Goal: Task Accomplishment & Management: Manage account settings

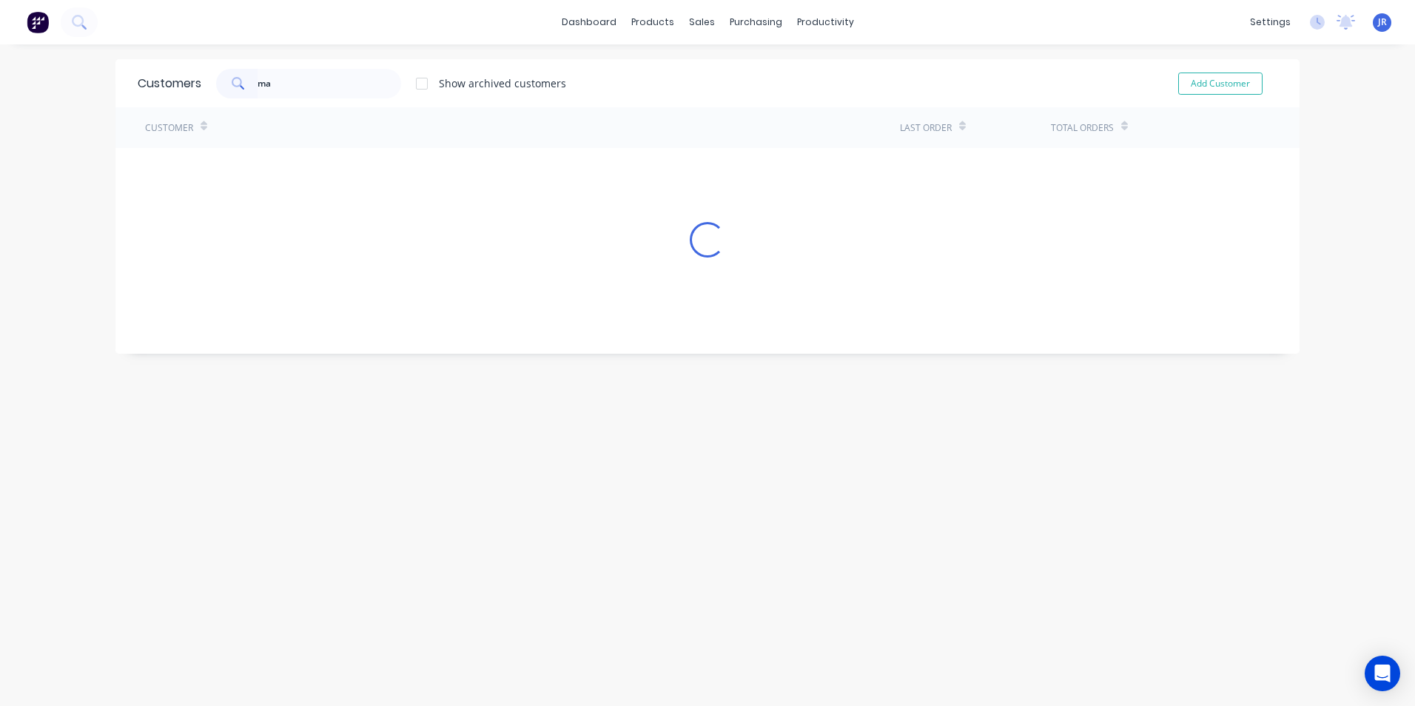
type input "m"
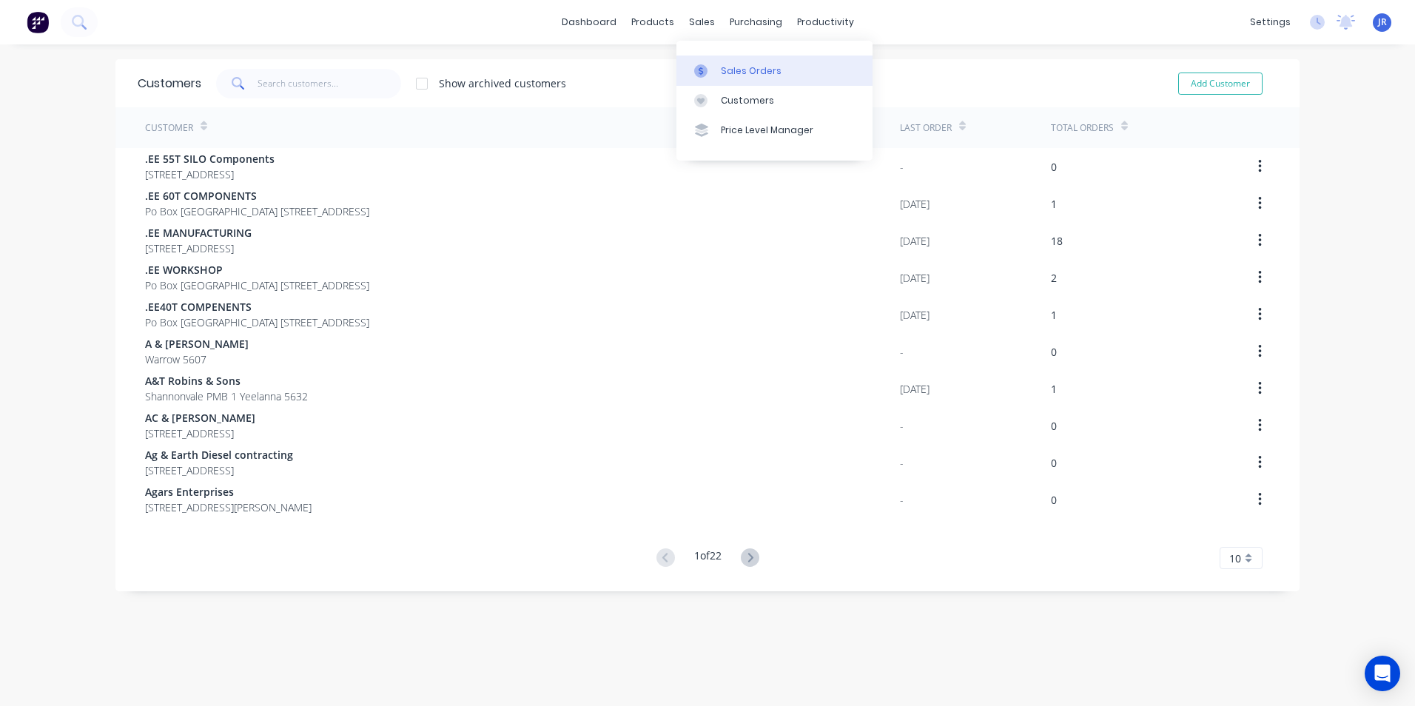
click at [710, 66] on div at bounding box center [705, 70] width 22 height 13
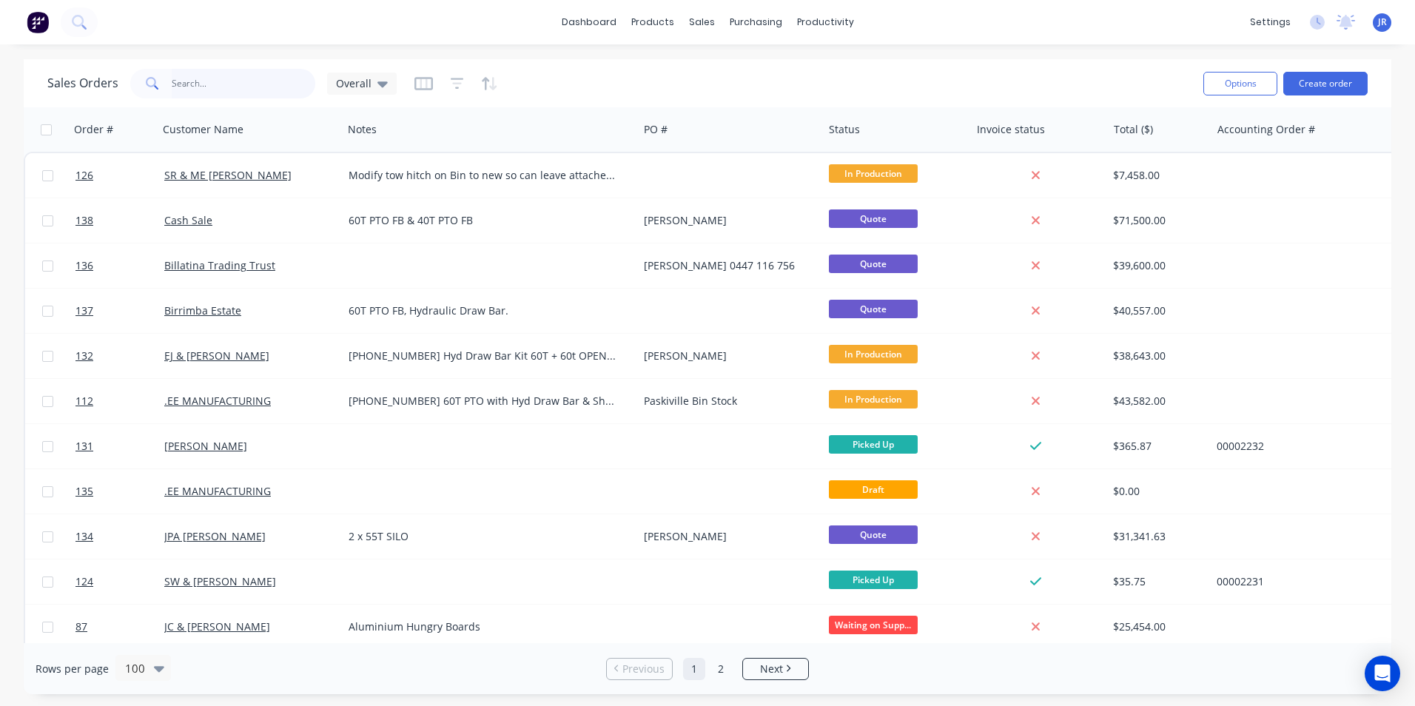
click at [244, 95] on input "text" at bounding box center [244, 84] width 144 height 30
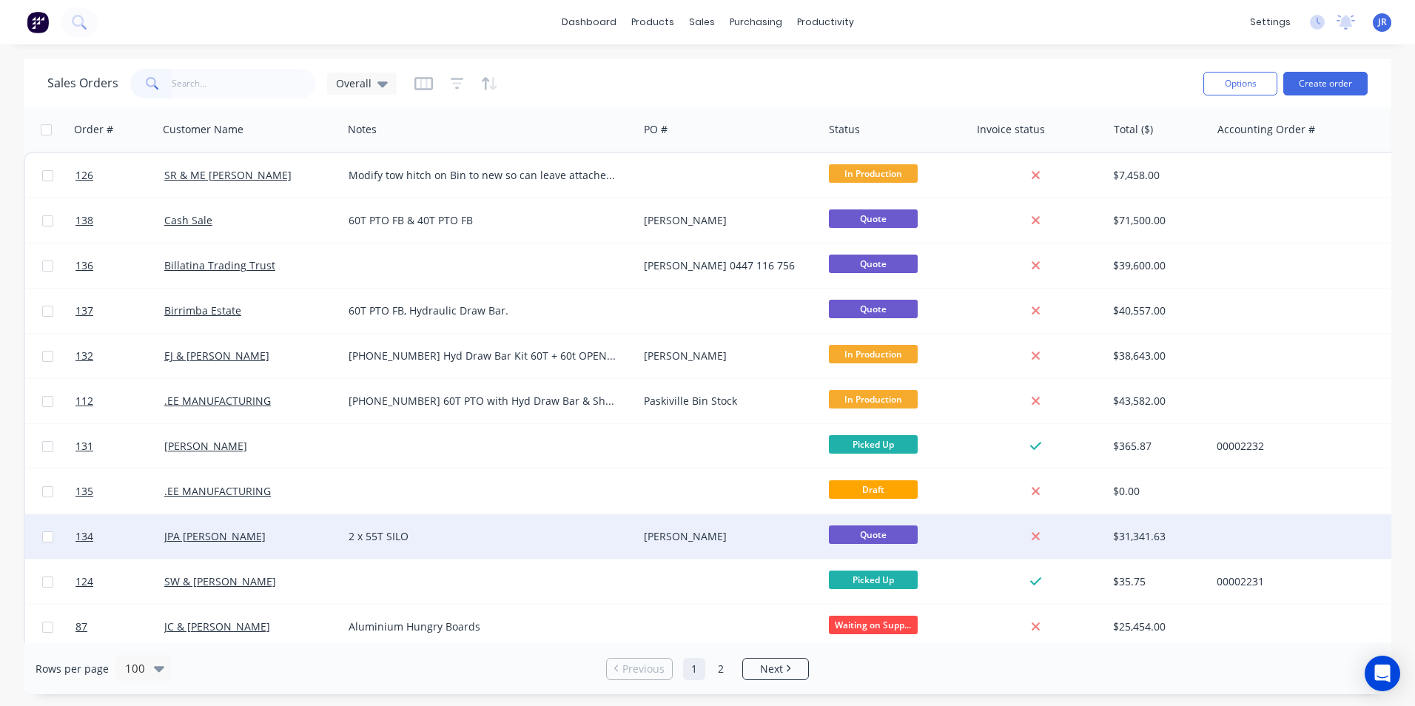
click at [189, 546] on div "JPA [PERSON_NAME]" at bounding box center [250, 536] width 184 height 44
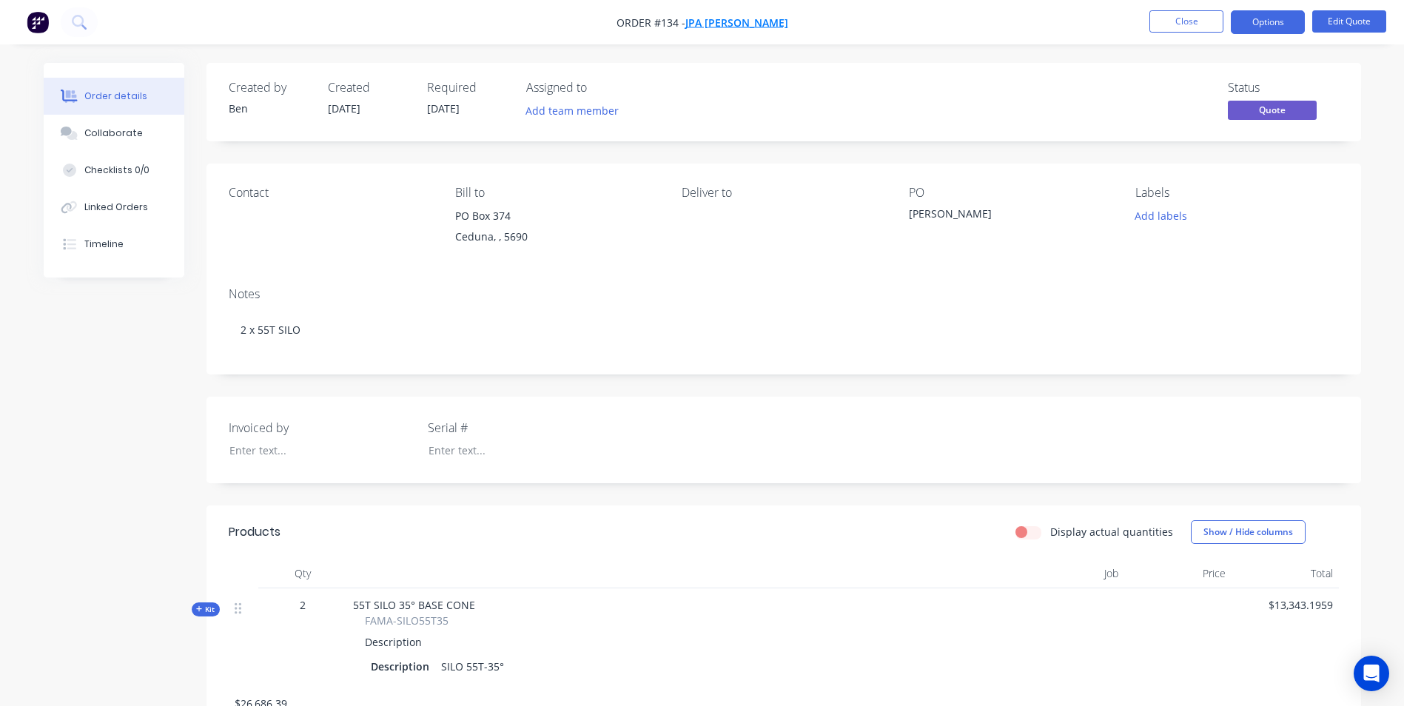
click at [728, 26] on span "JPA [PERSON_NAME]" at bounding box center [736, 23] width 103 height 14
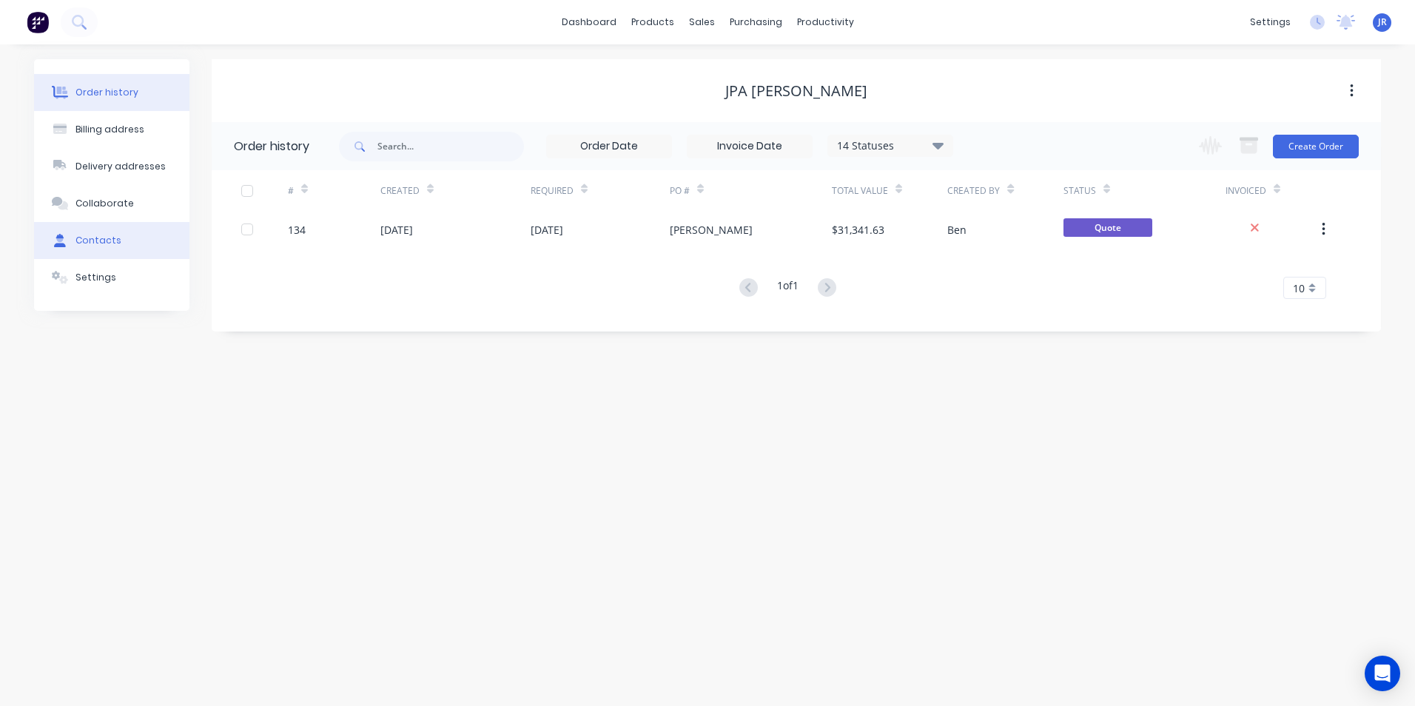
click at [90, 246] on div "Contacts" at bounding box center [98, 240] width 46 height 13
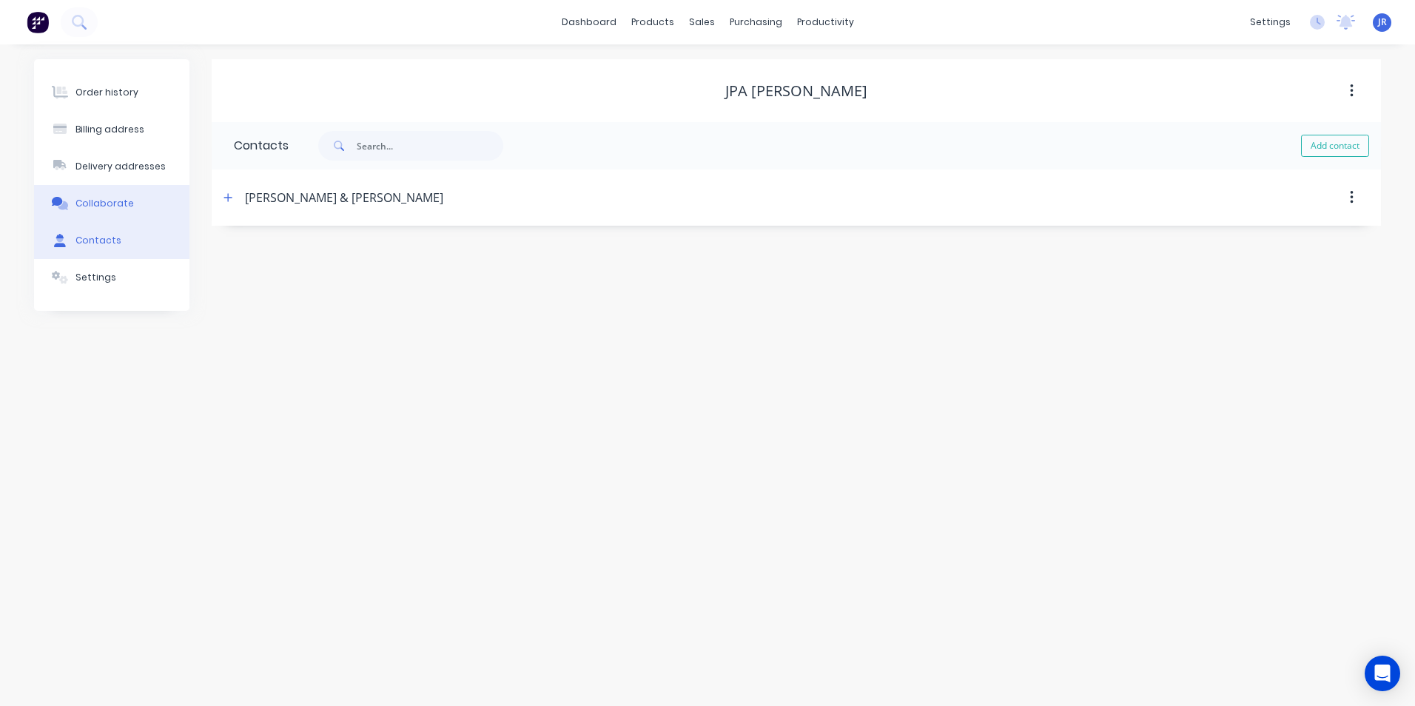
click at [111, 204] on div "Collaborate" at bounding box center [104, 203] width 58 height 13
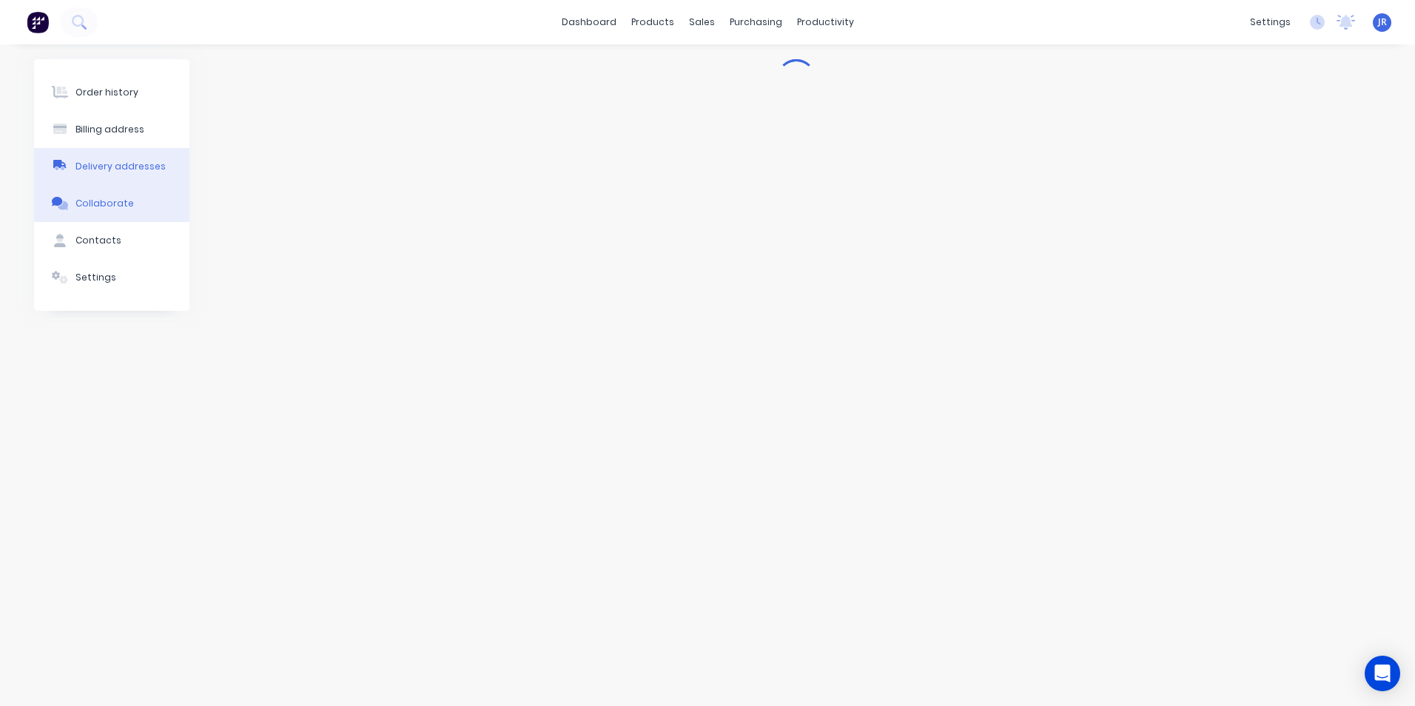
click at [129, 164] on div "Delivery addresses" at bounding box center [120, 166] width 90 height 13
select select "AU"
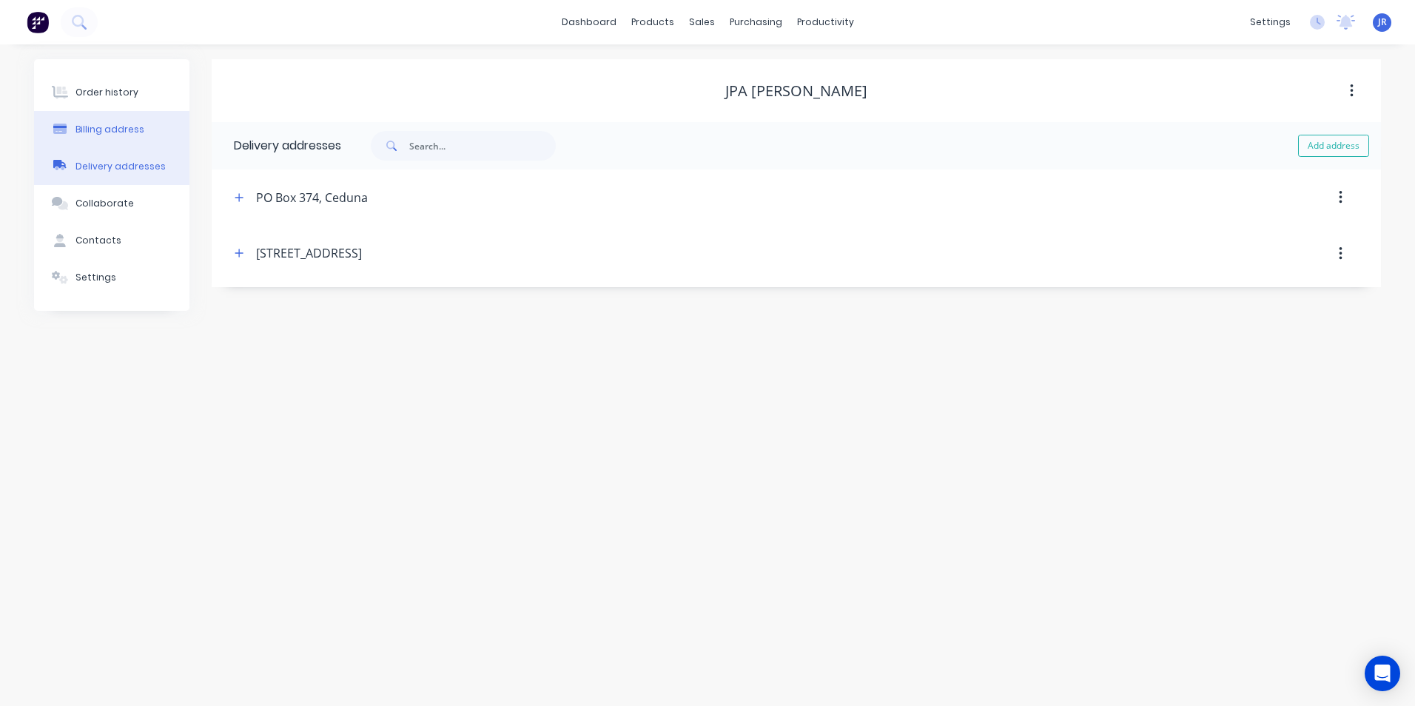
click at [132, 126] on div "Billing address" at bounding box center [109, 129] width 69 height 13
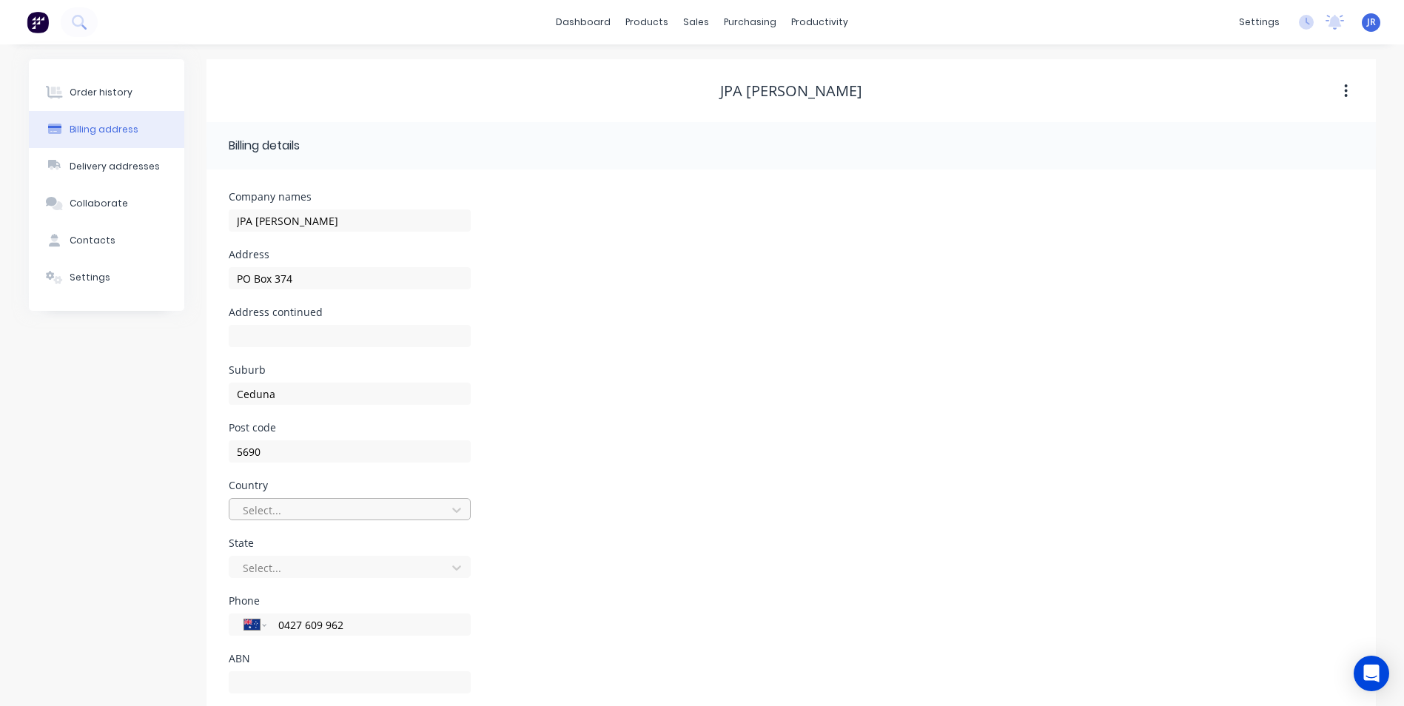
scroll to position [35, 0]
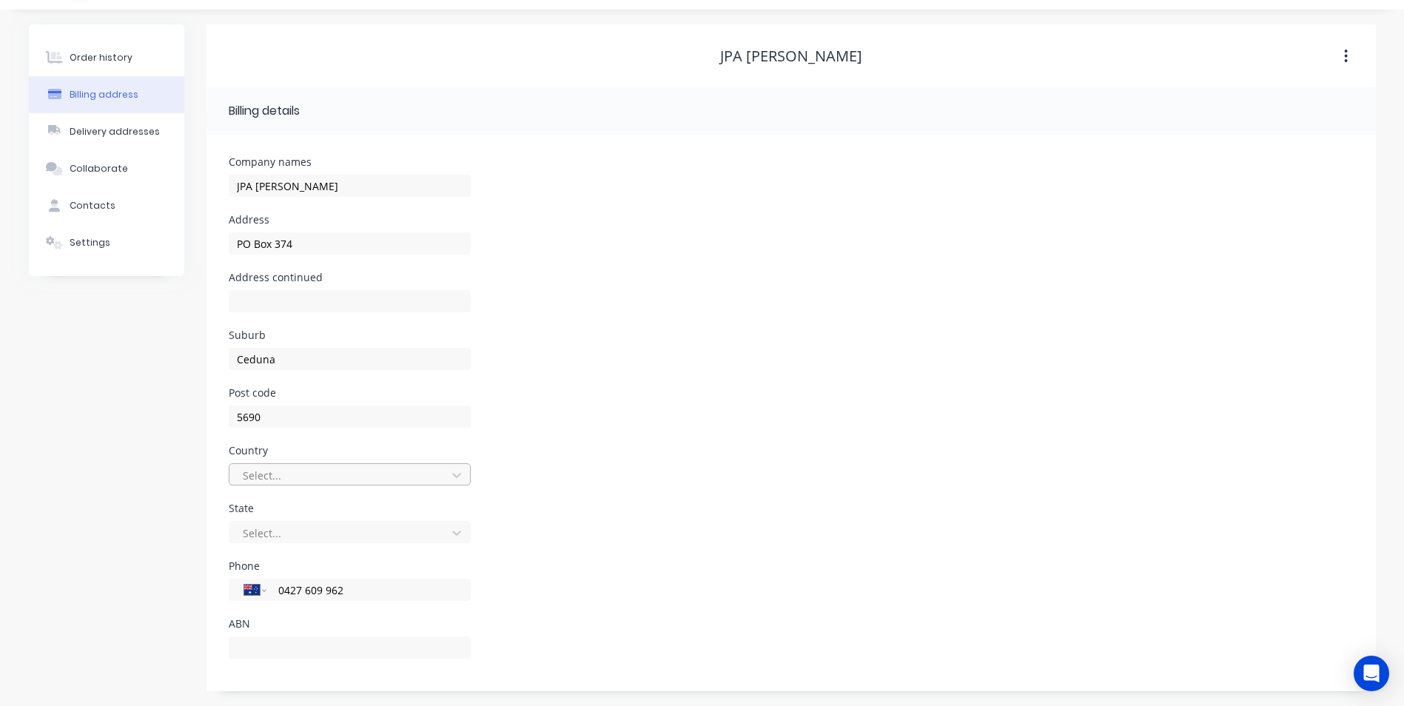
click at [440, 486] on div "Select..." at bounding box center [350, 474] width 242 height 22
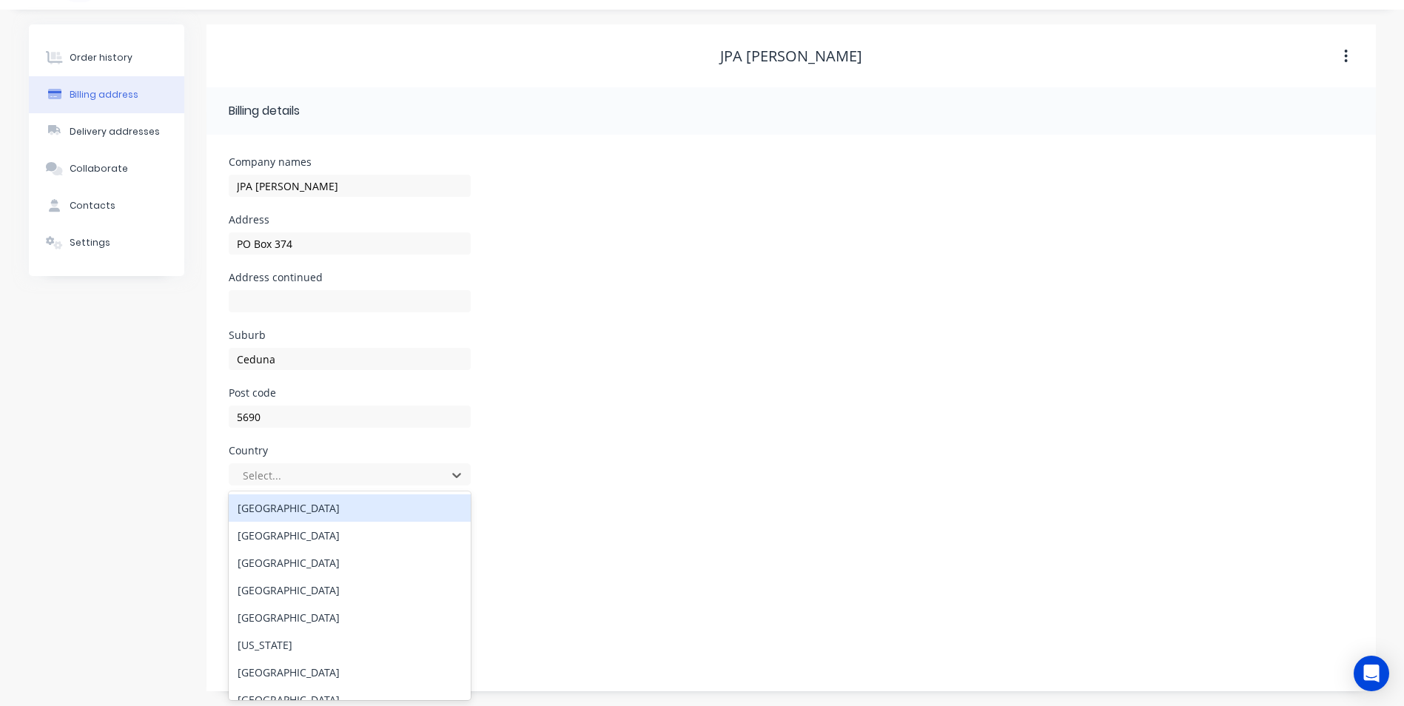
click at [415, 520] on div "[GEOGRAPHIC_DATA]" at bounding box center [350, 507] width 242 height 27
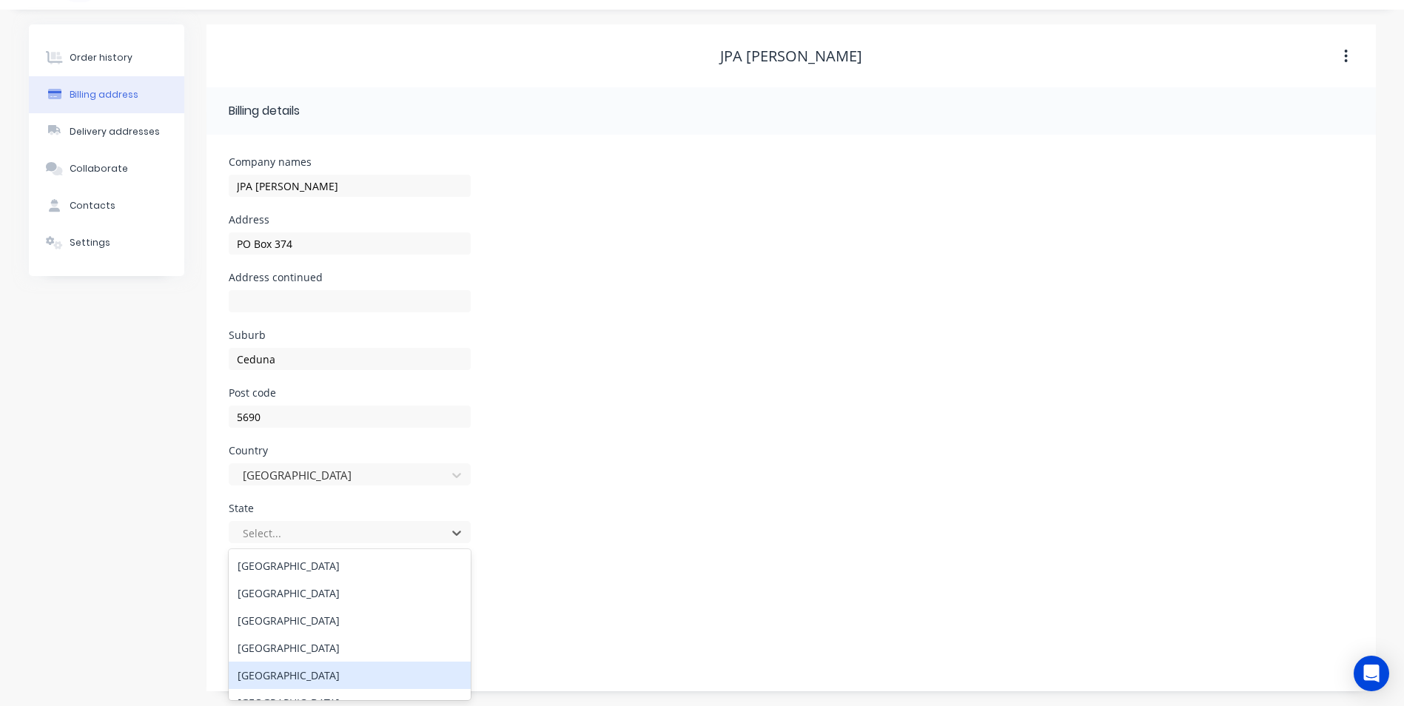
click at [379, 672] on div "[GEOGRAPHIC_DATA]" at bounding box center [350, 675] width 242 height 27
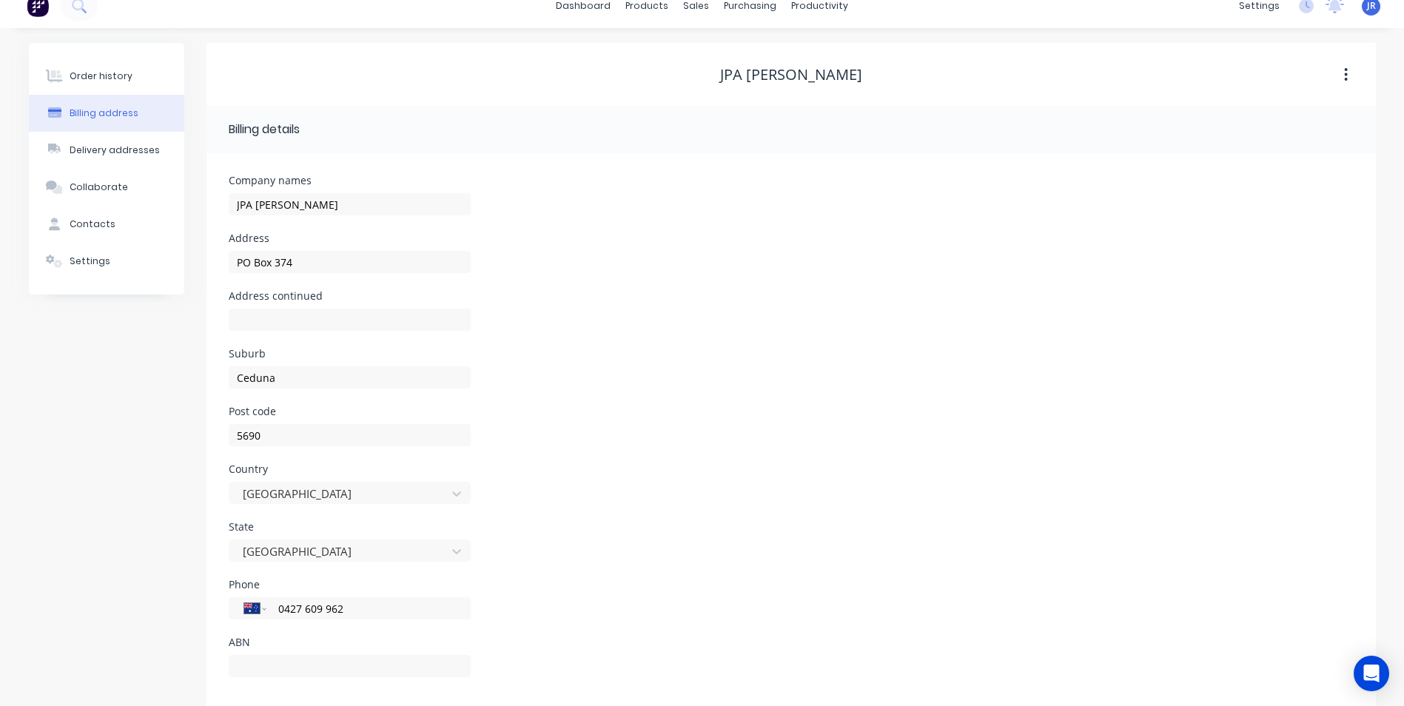
scroll to position [0, 0]
